Goal: Information Seeking & Learning: Learn about a topic

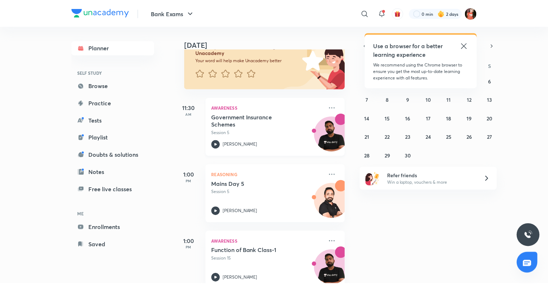
scroll to position [72, 0]
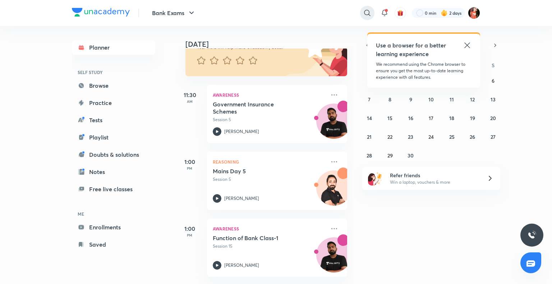
click at [360, 12] on div at bounding box center [367, 13] width 14 height 14
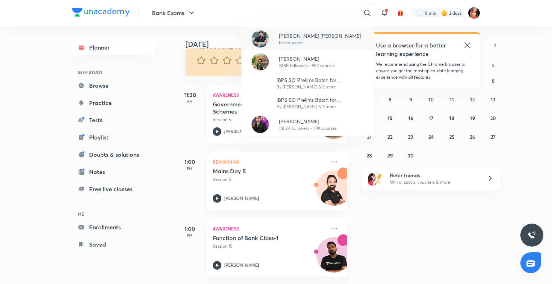
click at [288, 45] on p "Ex-educator" at bounding box center [320, 43] width 82 height 6
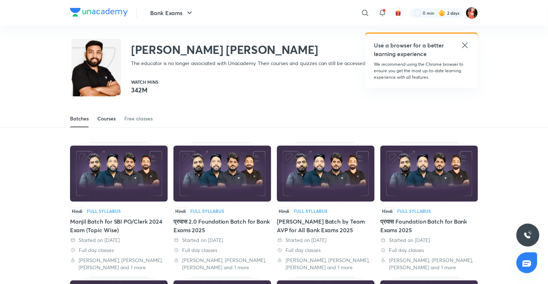
click at [113, 116] on div "Courses" at bounding box center [106, 118] width 18 height 7
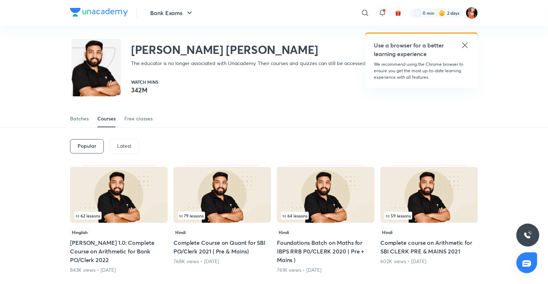
click at [117, 148] on p "Latest" at bounding box center [124, 146] width 14 height 6
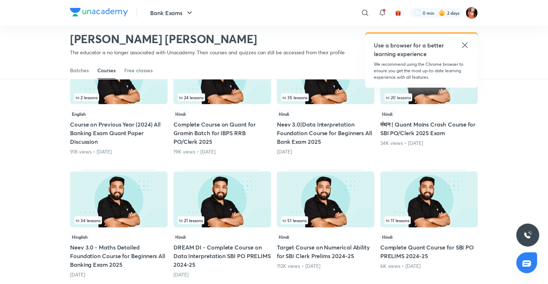
scroll to position [390, 0]
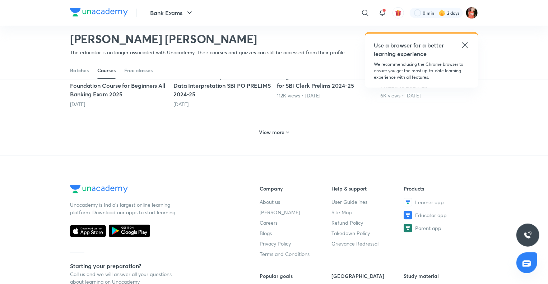
click at [263, 138] on div "View more" at bounding box center [274, 131] width 408 height 19
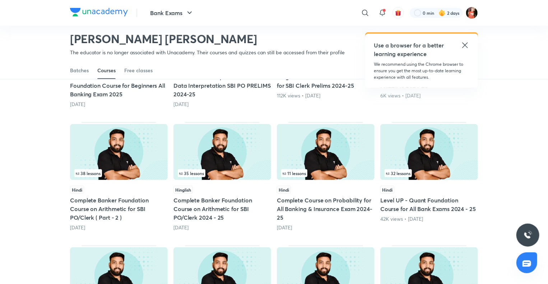
scroll to position [642, 0]
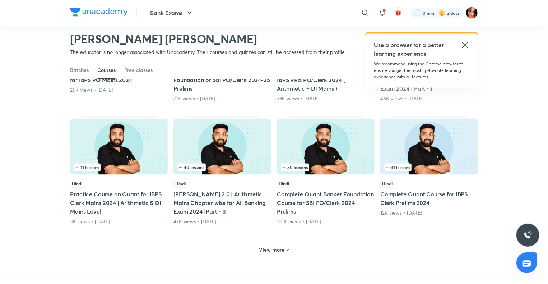
click at [263, 247] on h6 "View more" at bounding box center [273, 250] width 26 height 7
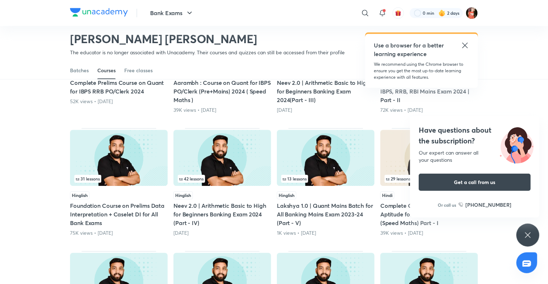
scroll to position [894, 0]
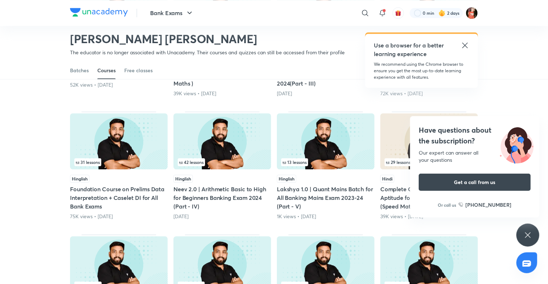
click at [522, 233] on div "Have questions about the subscription? Our expert can answer all your questions…" at bounding box center [528, 235] width 23 height 23
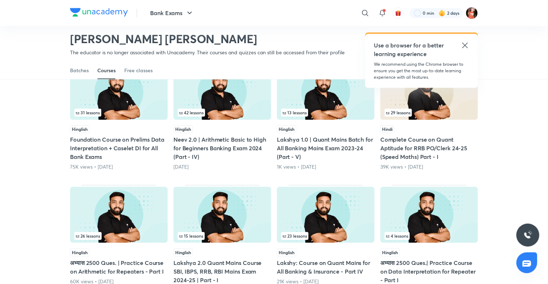
scroll to position [1037, 0]
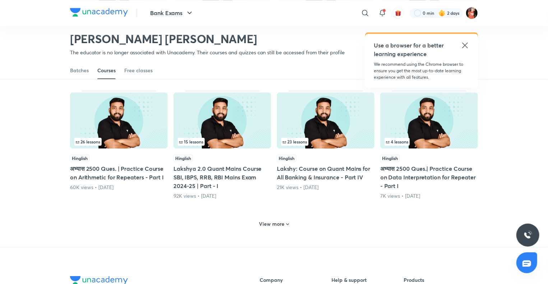
click at [299, 178] on h5 "Lakshy: Course on Quant Mains for All Banking & Insurance - Part IV" at bounding box center [326, 172] width 98 height 17
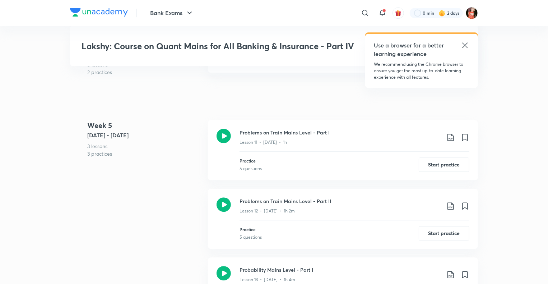
scroll to position [934, 0]
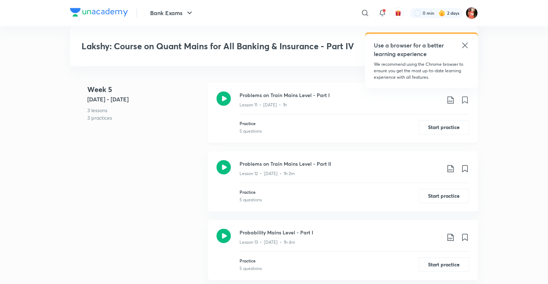
click at [222, 91] on icon at bounding box center [224, 98] width 14 height 14
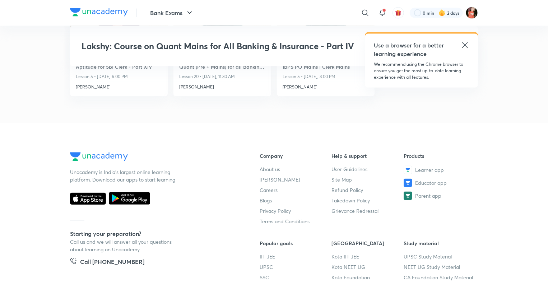
scroll to position [1977, 0]
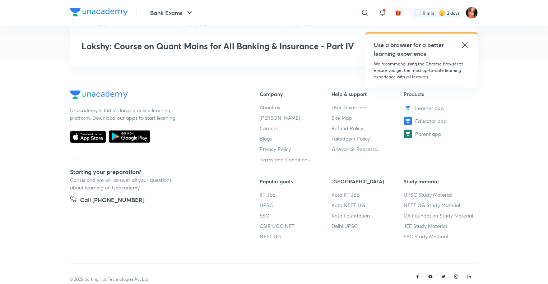
scroll to position [2041, 0]
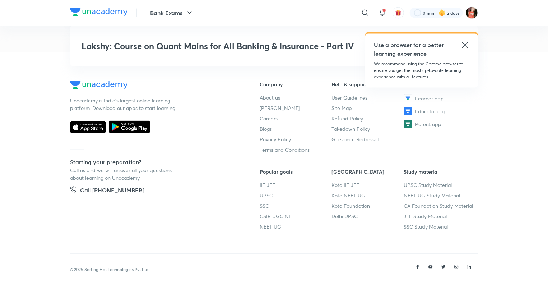
scroll to position [934, 0]
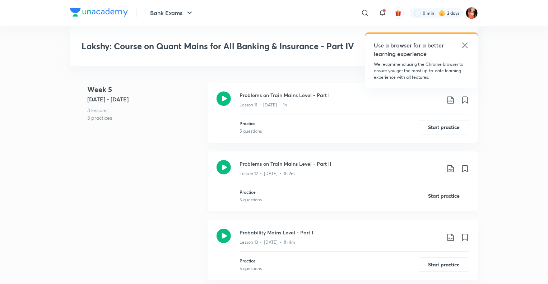
click at [224, 160] on icon at bounding box center [224, 167] width 14 height 14
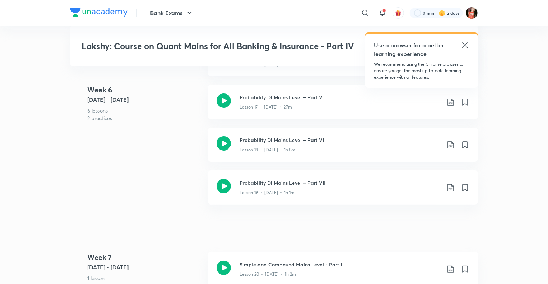
scroll to position [1366, 0]
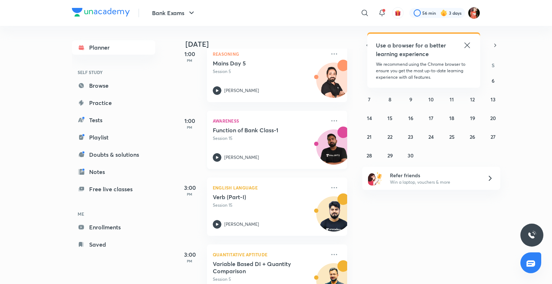
scroll to position [144, 0]
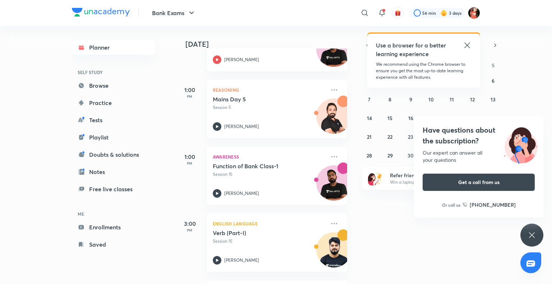
click at [418, 229] on div "[DATE] Good morning, [PERSON_NAME] You have 7 events [DATE] Give us your feedba…" at bounding box center [362, 155] width 375 height 258
click at [534, 235] on icon at bounding box center [532, 235] width 9 height 9
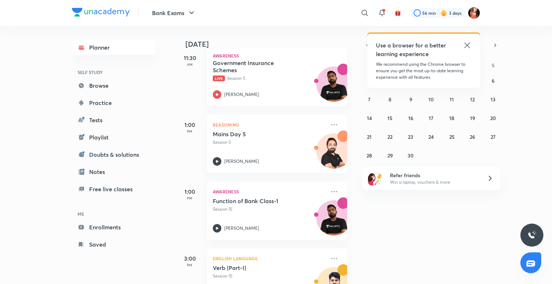
scroll to position [0, 0]
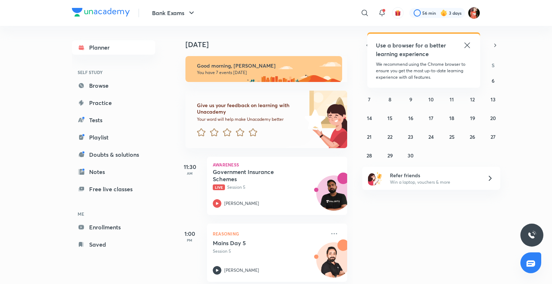
click at [471, 44] on icon at bounding box center [467, 45] width 9 height 9
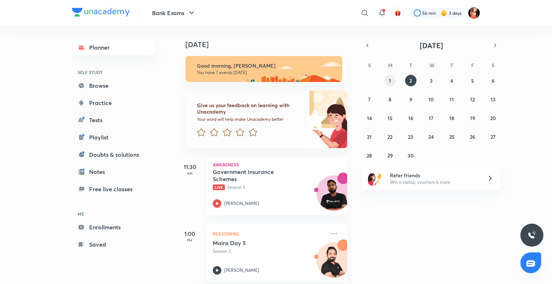
click at [395, 80] on button "1" at bounding box center [390, 81] width 12 height 12
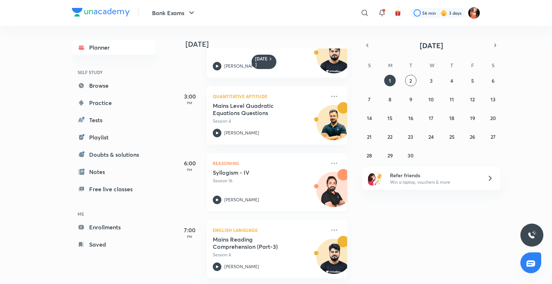
scroll to position [291, 0]
click at [331, 229] on icon at bounding box center [334, 229] width 6 height 1
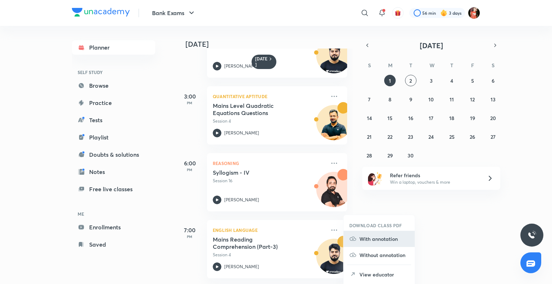
click at [367, 244] on li "With annotation" at bounding box center [379, 239] width 71 height 16
